Goal: Obtain resource: Download file/media

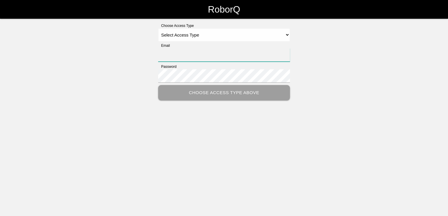
type input "[PERSON_NAME][EMAIL_ADDRESS][PERSON_NAME][DOMAIN_NAME]"
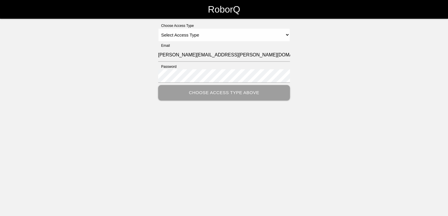
click at [249, 28] on div "Choose Access Type Select Access Type Admin Customer Supervisor Worker" at bounding box center [224, 32] width 132 height 18
click at [216, 34] on select "Select Access Type Admin Customer Supervisor Worker" at bounding box center [224, 34] width 132 height 13
select select "Customer"
click at [158, 28] on select "Select Access Type Admin Customer Supervisor Worker" at bounding box center [224, 34] width 132 height 13
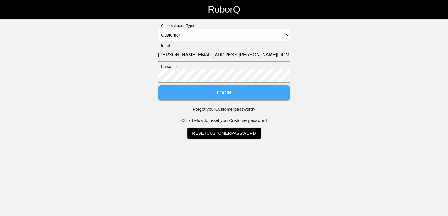
click at [238, 94] on button "Login" at bounding box center [224, 93] width 132 height 16
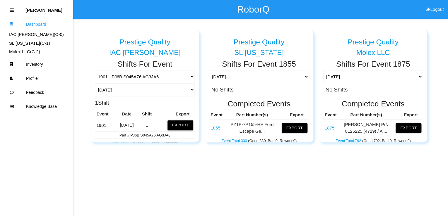
click at [179, 125] on button "Export" at bounding box center [180, 125] width 26 height 9
click at [169, 124] on button "Excel" at bounding box center [174, 123] width 11 height 5
click at [435, 69] on div "Prestige Quality IAC [PERSON_NAME] Shifts For Event 1901 - PJ6B S045A76 AG3JA6 …" at bounding box center [224, 81] width 448 height 124
